Goal: Task Accomplishment & Management: Manage account settings

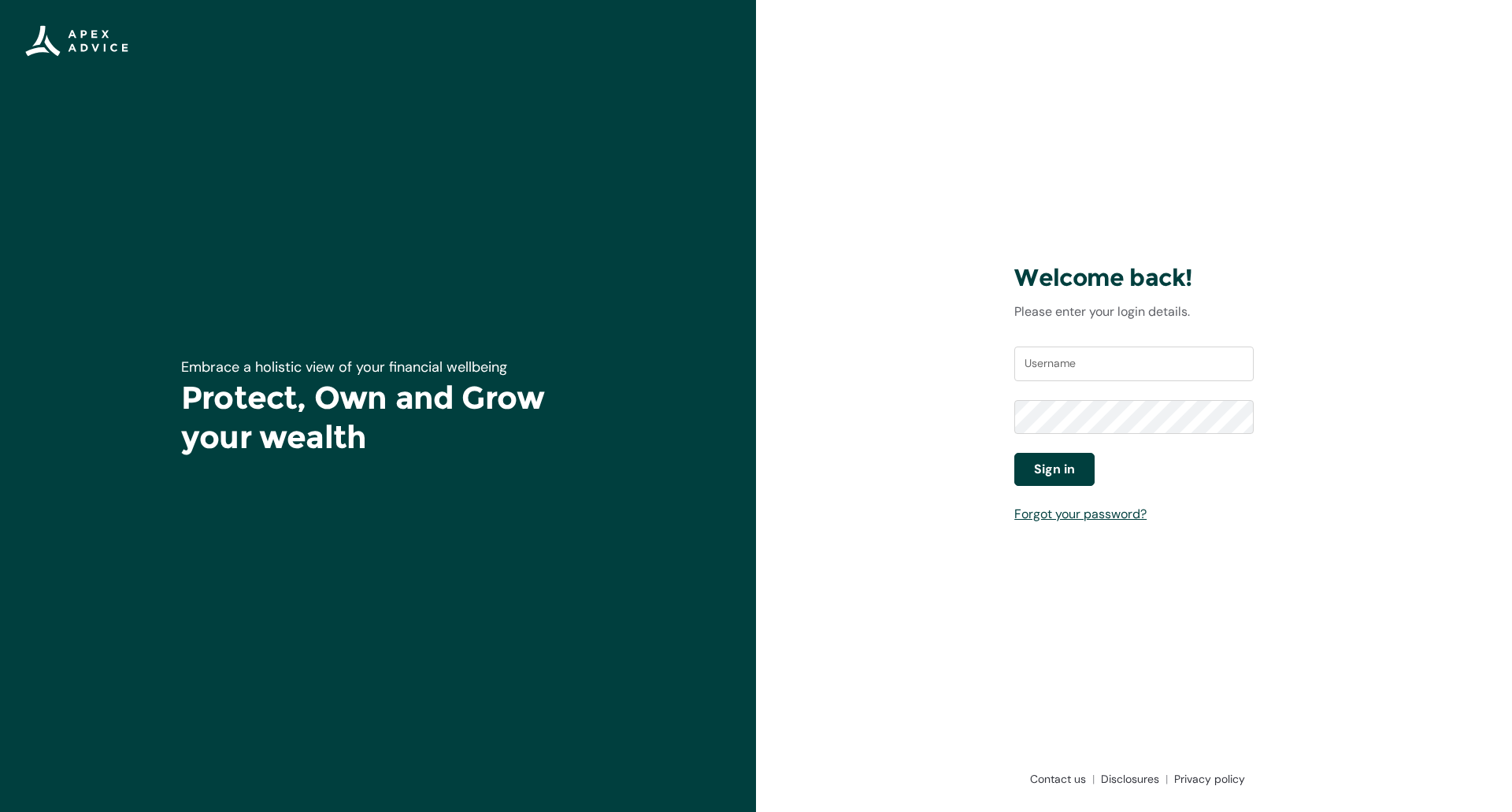
type input "deepakd@apexgroup.co.nz.prod.portaltest"
click at [1063, 467] on span "Sign in" at bounding box center [1054, 470] width 41 height 19
click at [1279, 496] on div "Welcome back! Please enter your login details. Username deepakd@apexgroup.co.nz…" at bounding box center [1135, 406] width 756 height 812
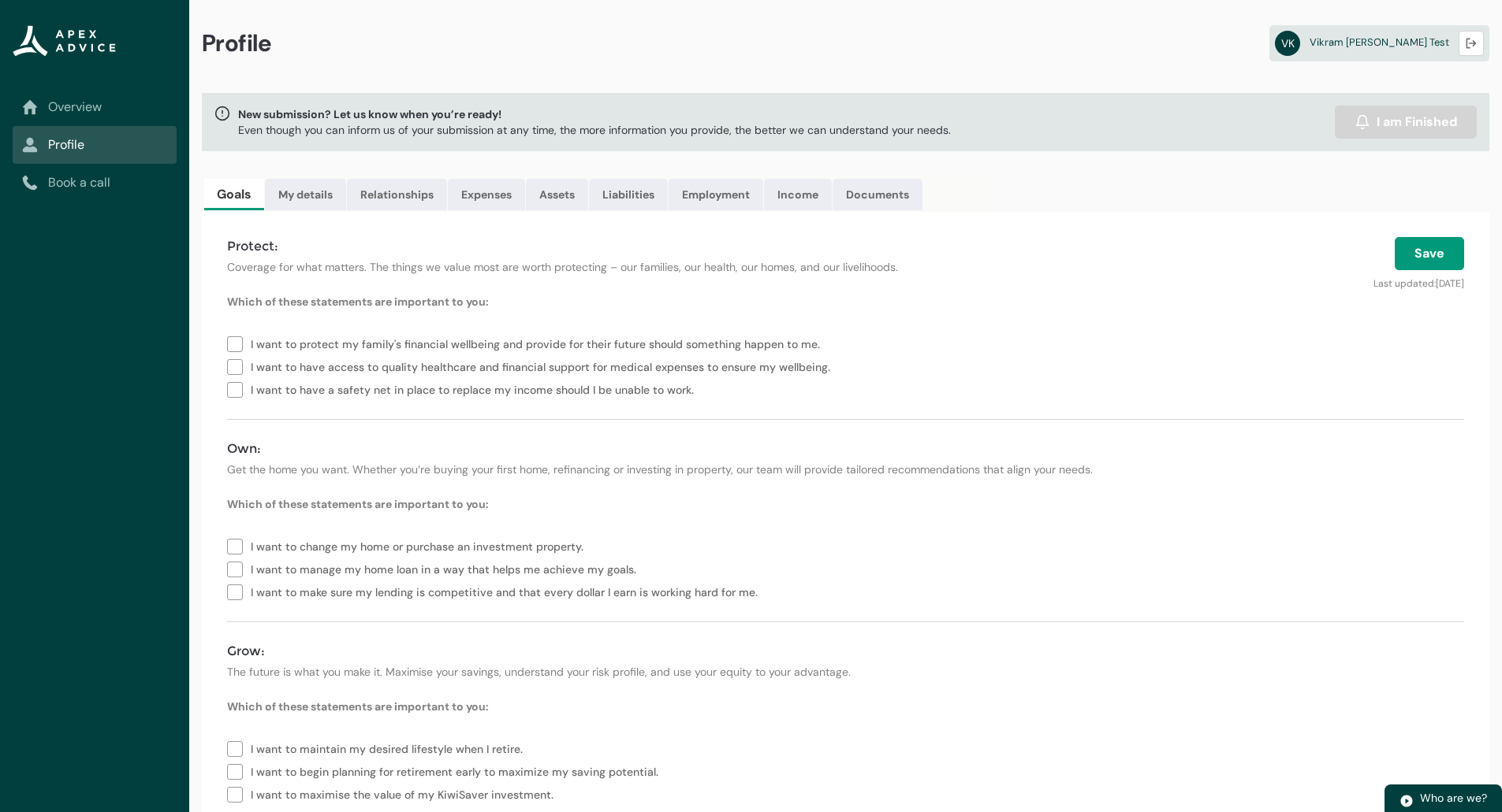
click at [1408, 443] on h4 "Own:" at bounding box center [845, 449] width 1237 height 19
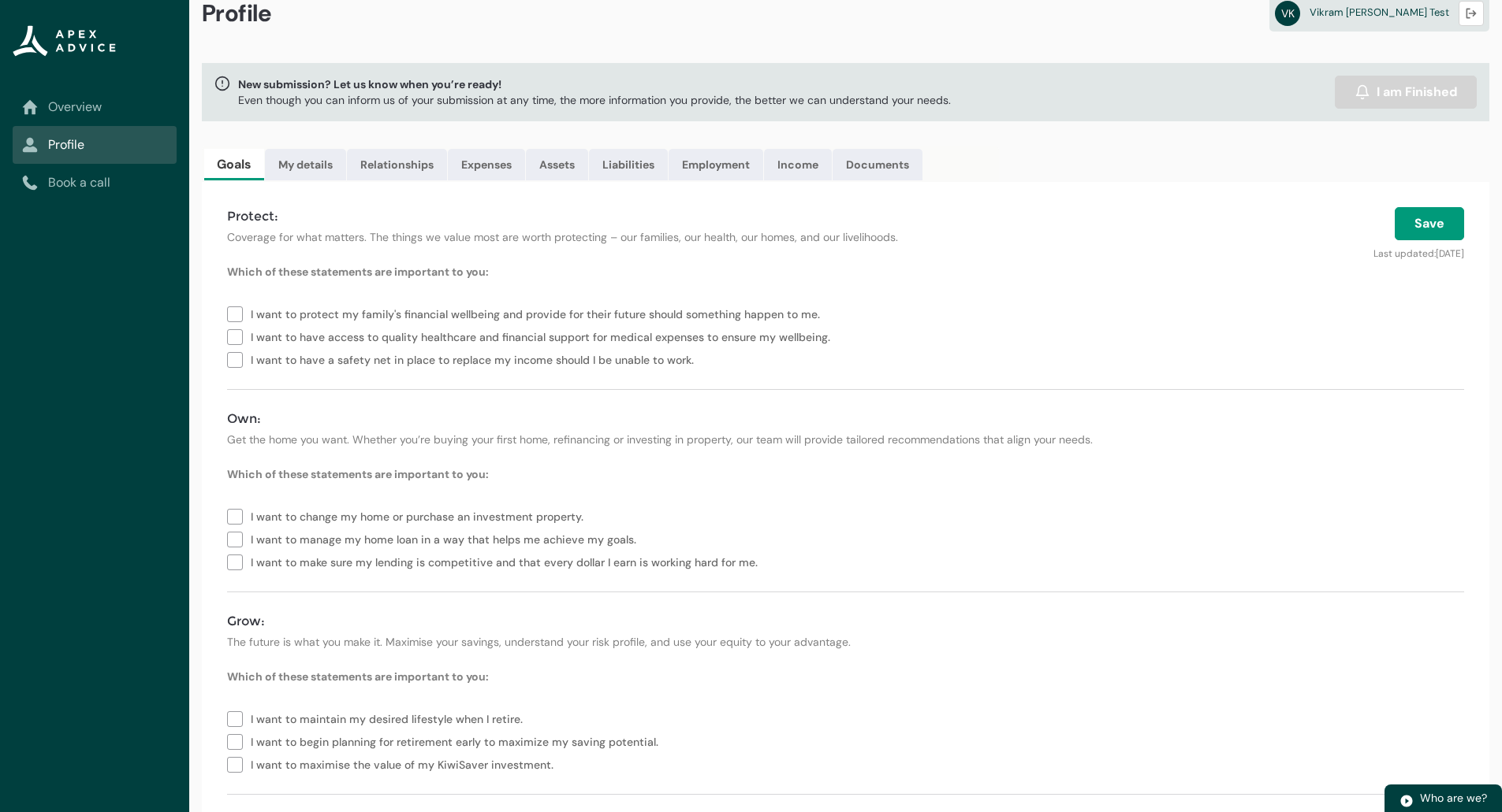
scroll to position [58, 0]
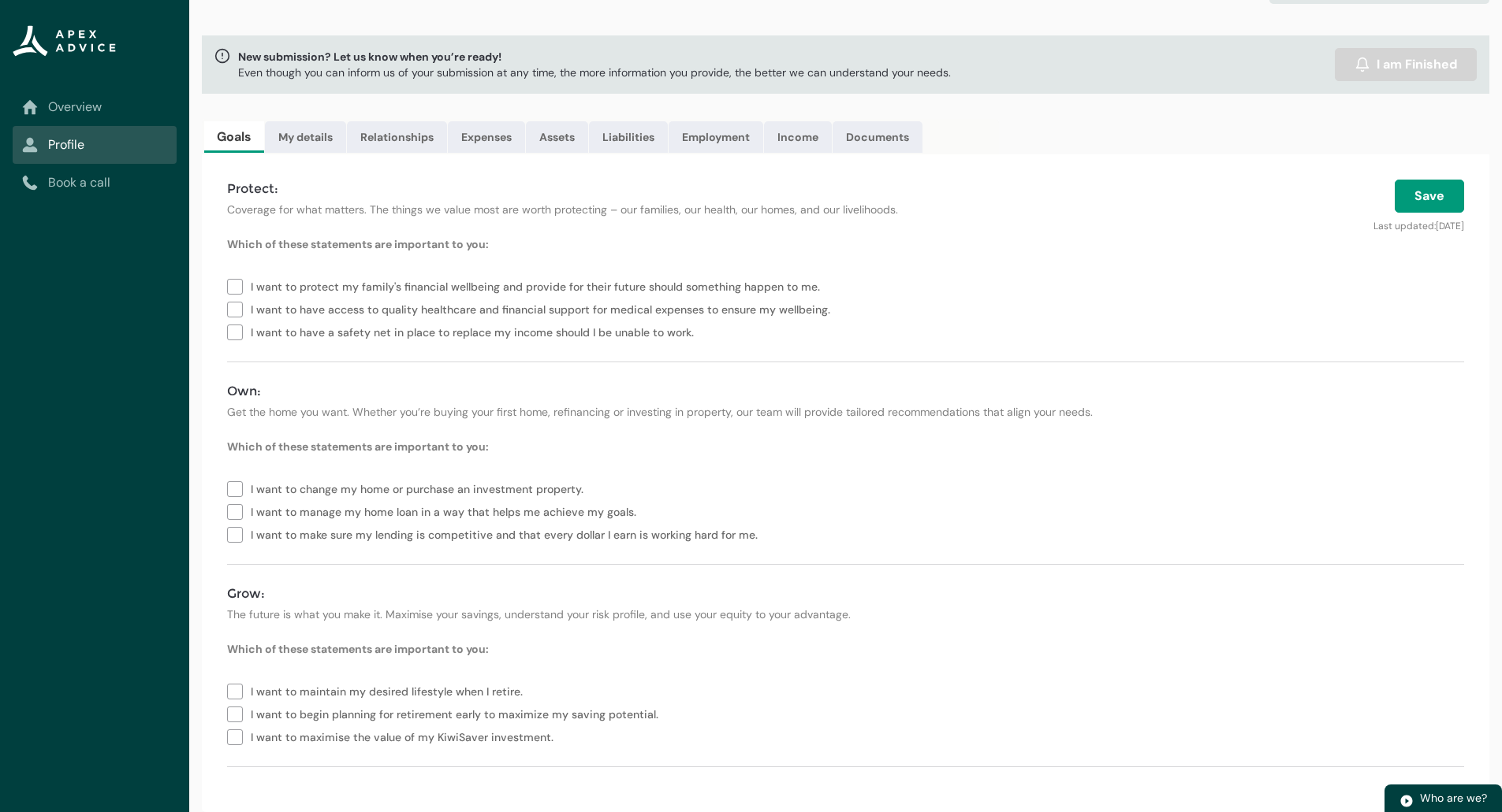
click at [1358, 435] on form "Which of these statements are important to you: I want to protect my family's f…" at bounding box center [845, 502] width 1237 height 532
click at [1337, 413] on p "Get the home you want. Whether you’re buying your first home, refinancing or in…" at bounding box center [845, 412] width 1237 height 16
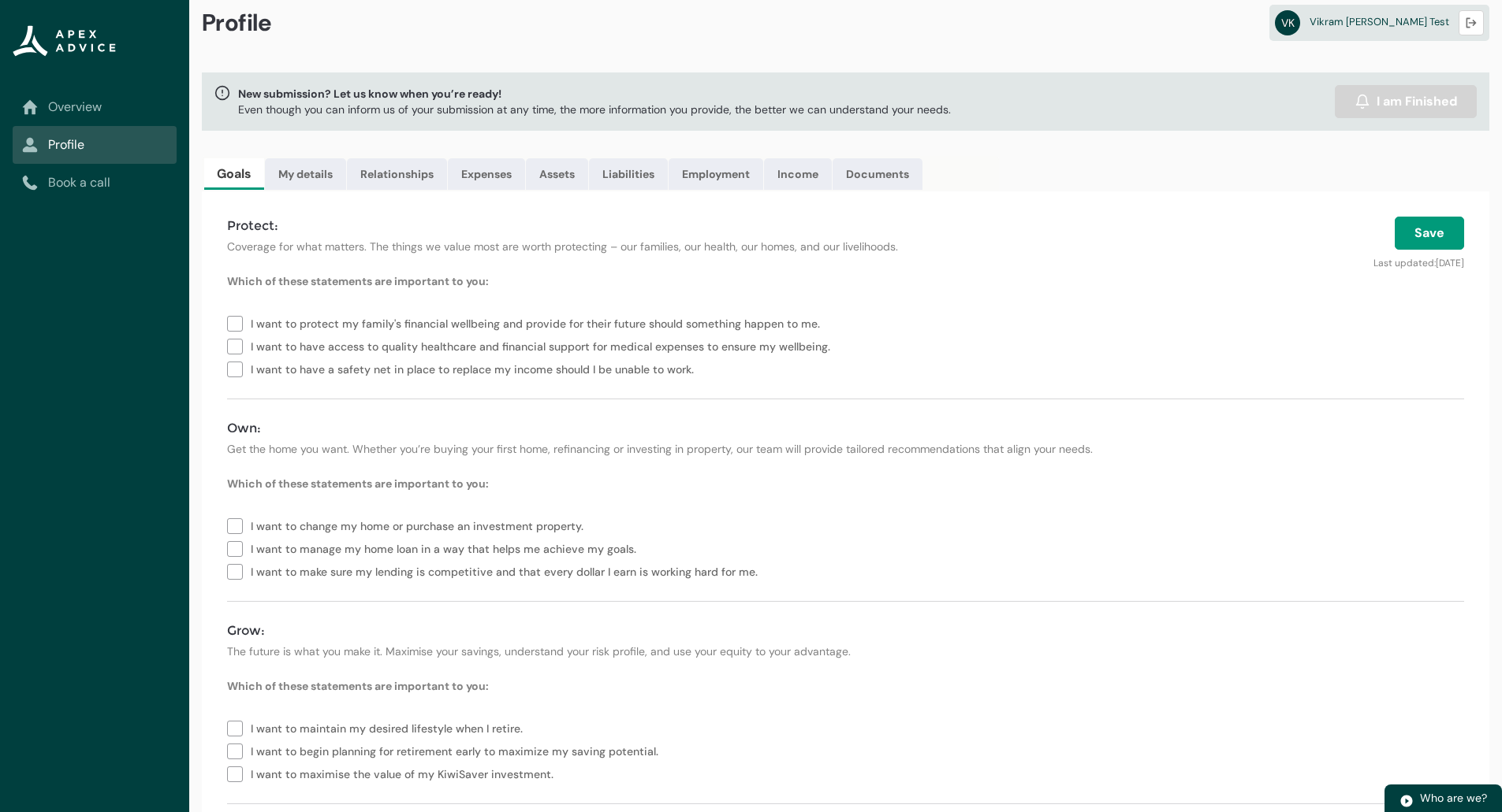
scroll to position [0, 0]
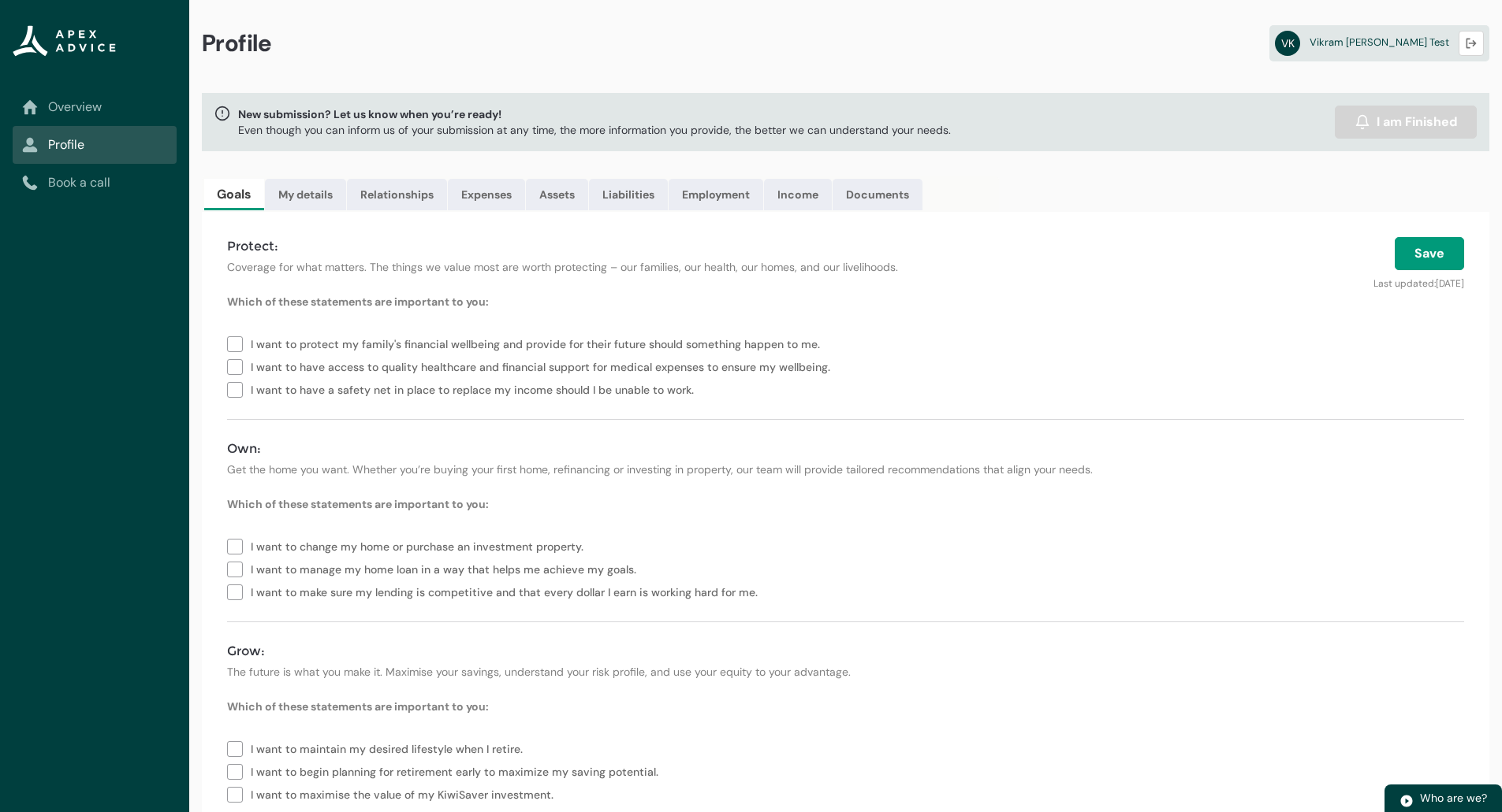
click at [976, 641] on form "Which of these statements are important to you: I want to protect my family's f…" at bounding box center [845, 560] width 1237 height 532
click at [926, 652] on h4 "Grow:" at bounding box center [845, 651] width 1237 height 19
click at [786, 753] on span "I want to maintain my desired lifestyle when I retire." at bounding box center [845, 748] width 1237 height 22
